Goal: Information Seeking & Learning: Find specific fact

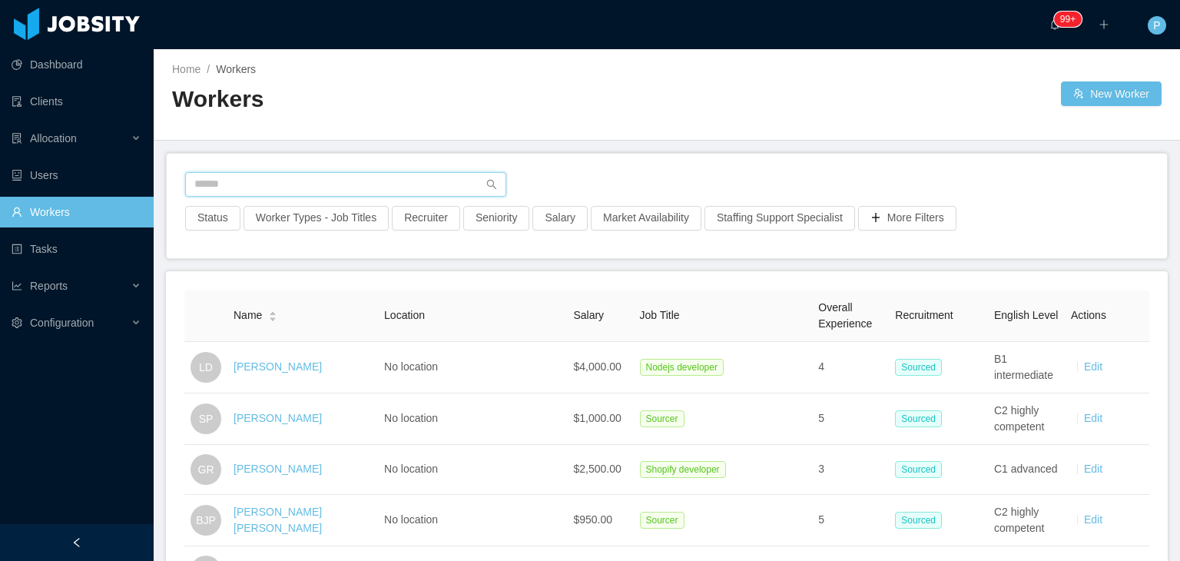
click at [400, 185] on input "text" at bounding box center [345, 184] width 321 height 25
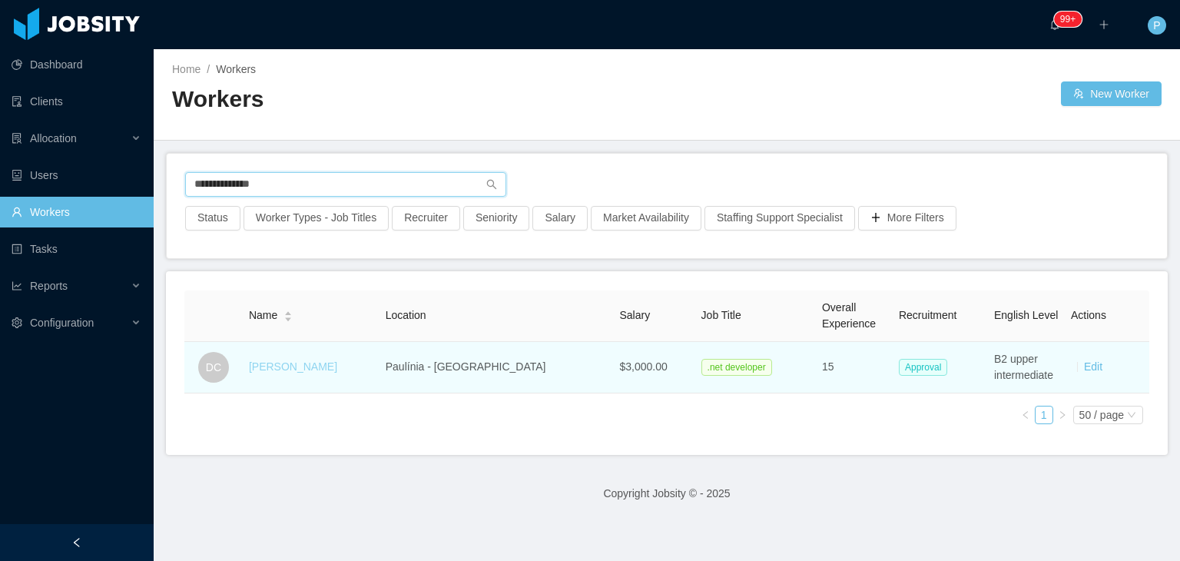
type input "**********"
click at [317, 369] on link "[PERSON_NAME]" at bounding box center [293, 366] width 88 height 12
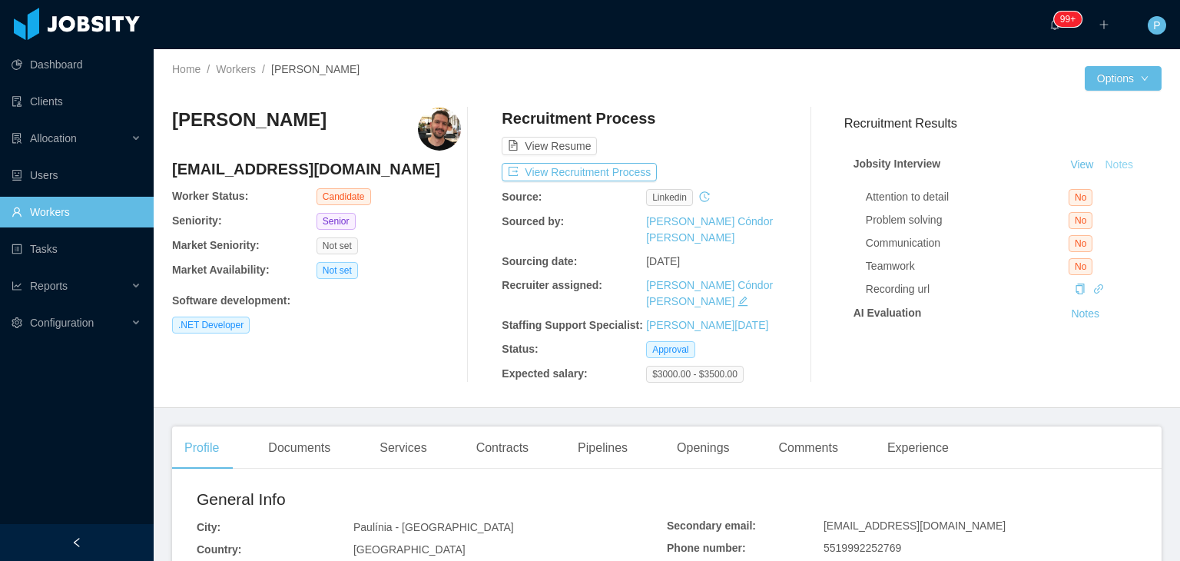
click at [1109, 161] on button "Notes" at bounding box center [1119, 165] width 41 height 18
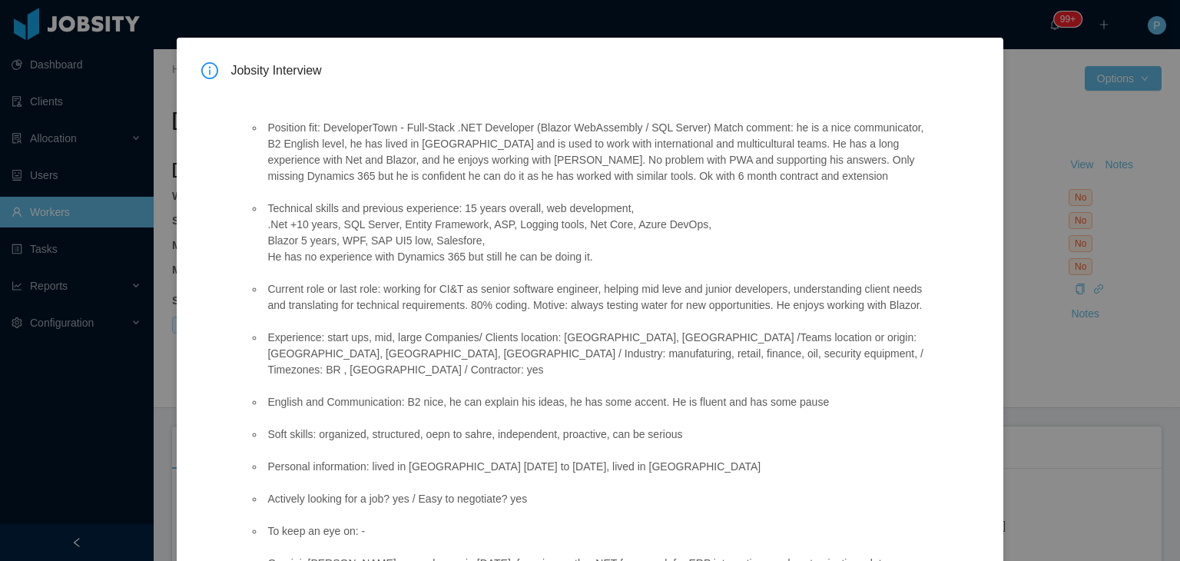
scroll to position [22, 0]
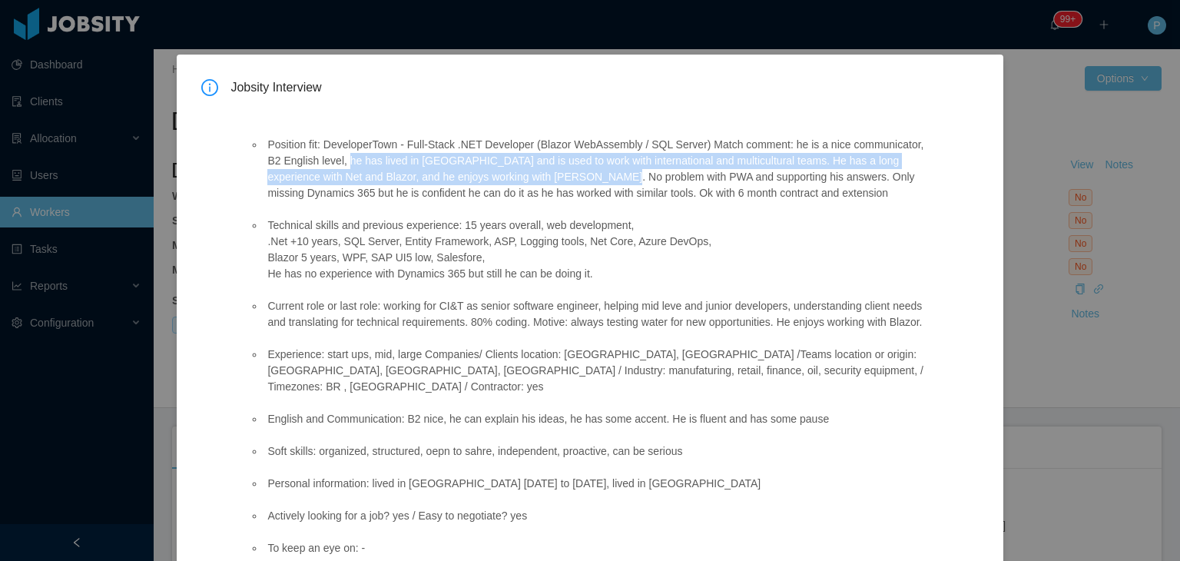
drag, startPoint x: 343, startPoint y: 161, endPoint x: 577, endPoint y: 179, distance: 235.0
click at [577, 179] on li "Position fit: DeveloperTown - Full-Stack .NET Developer (Blazor WebAssembly / S…" at bounding box center [596, 169] width 665 height 65
copy li "he has lived in UK and is used to work with international and multicultural tea…"
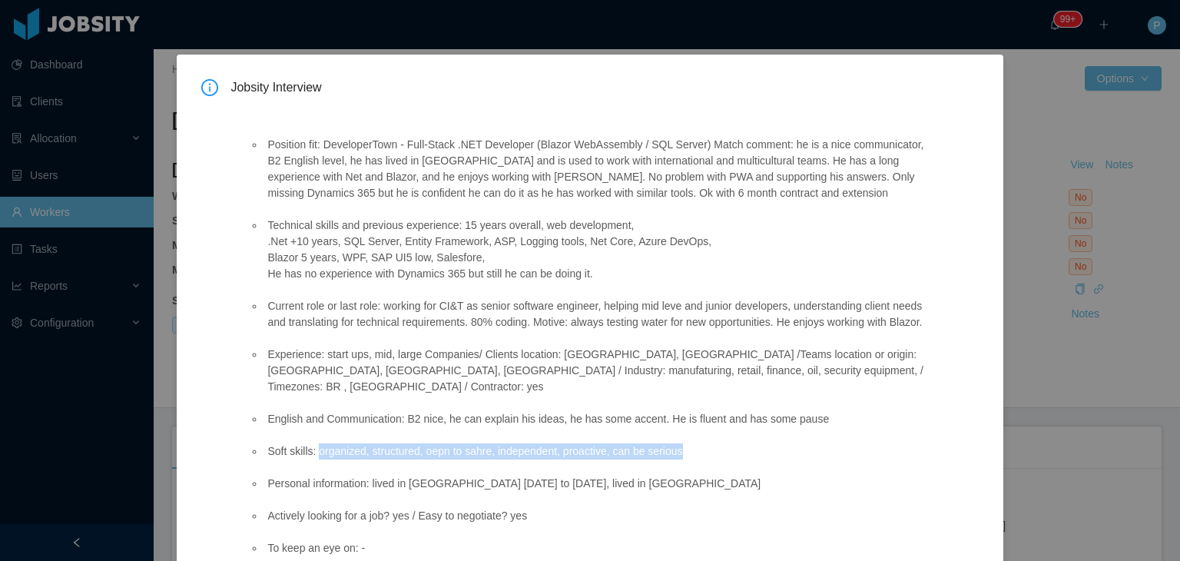
drag, startPoint x: 316, startPoint y: 453, endPoint x: 678, endPoint y: 456, distance: 362.6
click at [678, 456] on li "Soft skills: organized, structured, oepn to sahre, independent, proactive, can …" at bounding box center [596, 451] width 665 height 16
copy li "organized, structured, oepn to sahre, independent, proactive, can be serious"
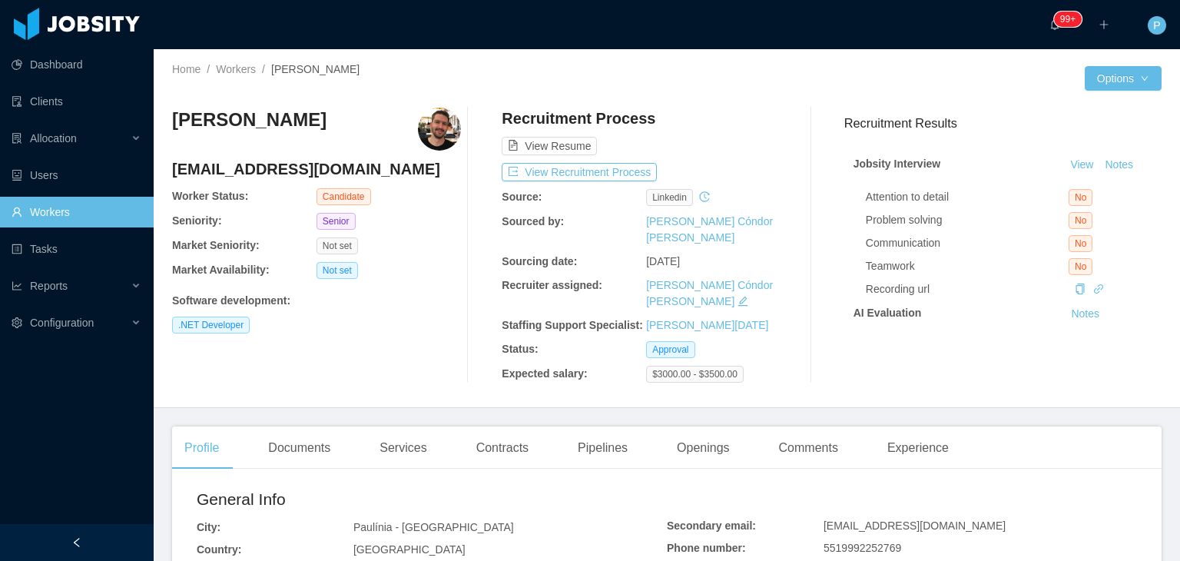
click at [704, 78] on div at bounding box center [876, 78] width 418 height 25
